Goal: Use online tool/utility

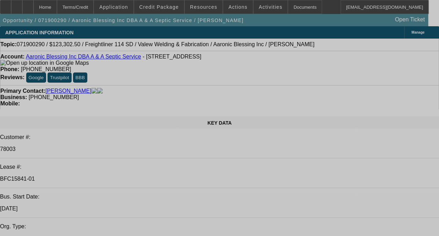
select select "0"
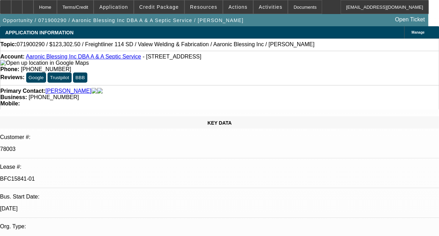
select select "0"
select select "0.1"
select select "0"
select select "0.1"
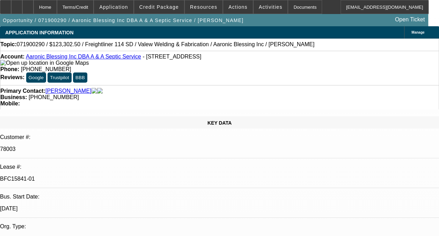
select select "0"
select select "0.1"
select select "0"
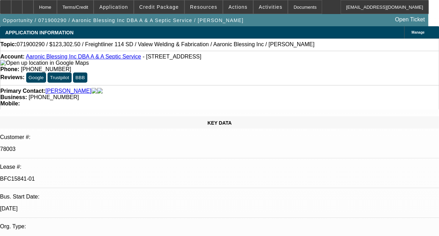
select select "0.1"
select select "1"
select select "2"
select select "4"
select select "1"
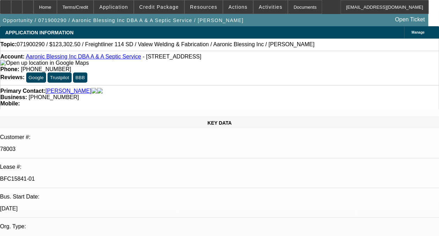
select select "2"
select select "4"
select select "1"
select select "2"
select select "4"
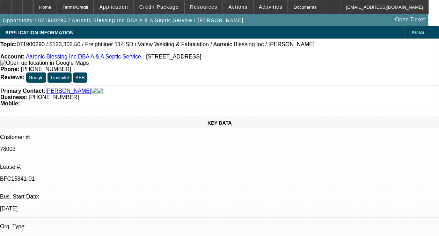
select select "1"
select select "2"
select select "4"
